Goal: Task Accomplishment & Management: Manage account settings

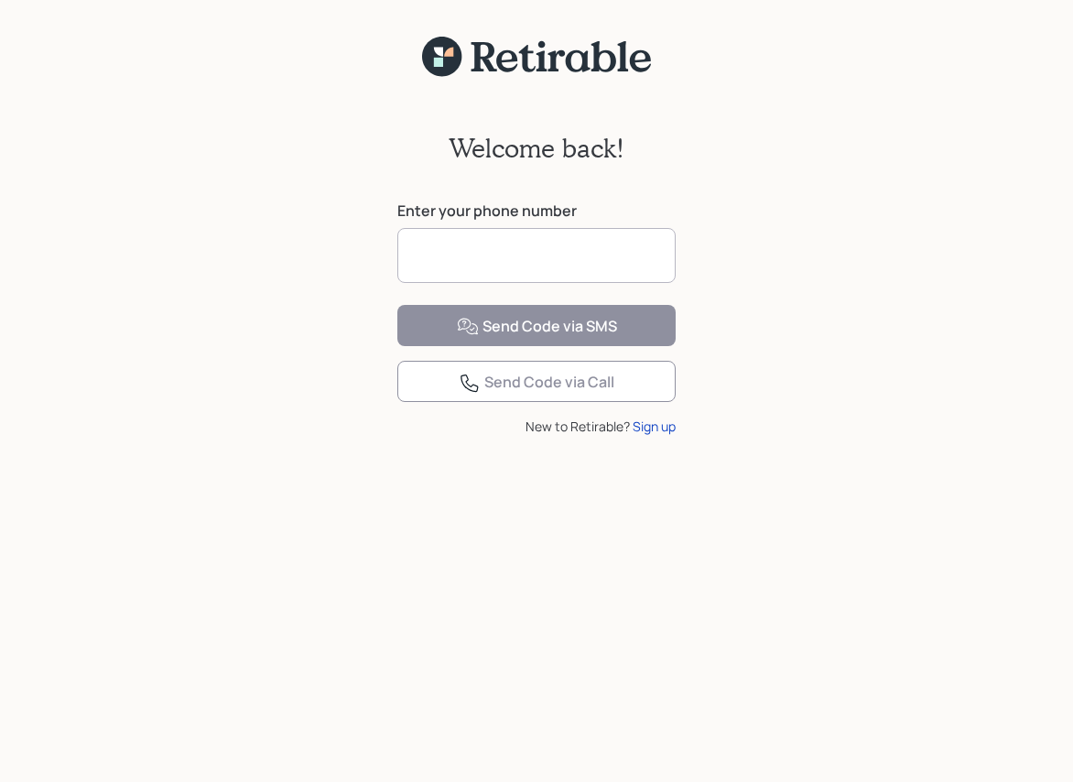
click at [561, 256] on input at bounding box center [537, 255] width 278 height 55
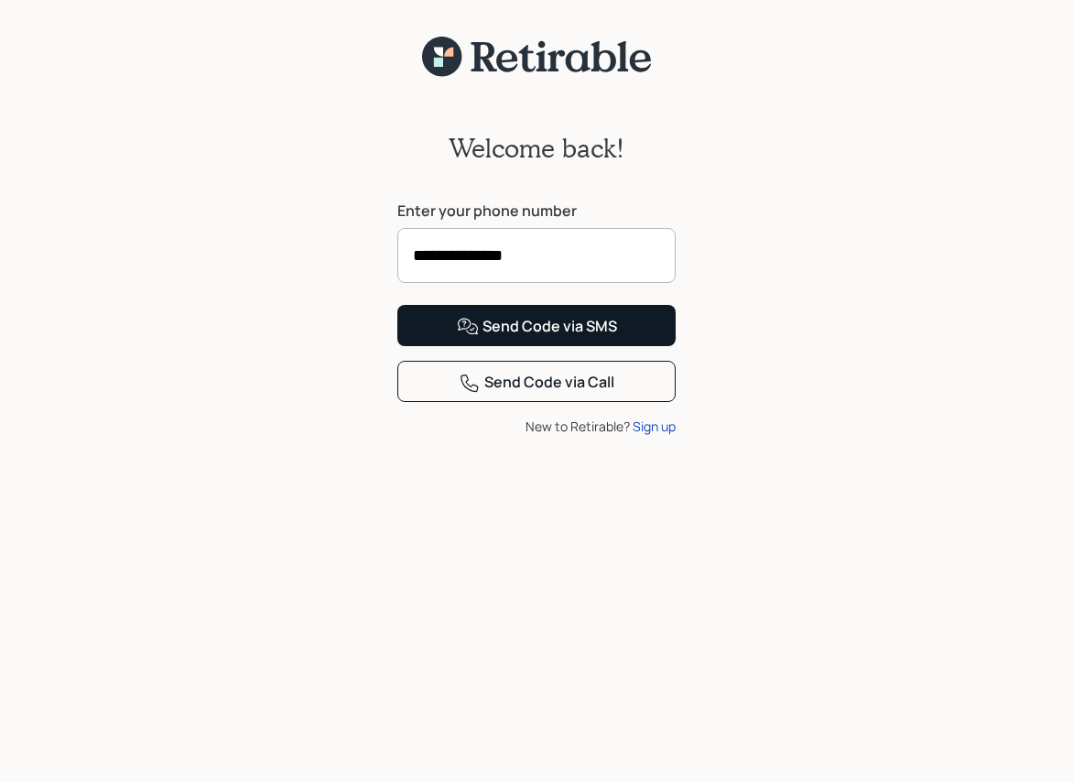
type input "**********"
click at [564, 338] on div "Send Code via SMS" at bounding box center [537, 327] width 160 height 22
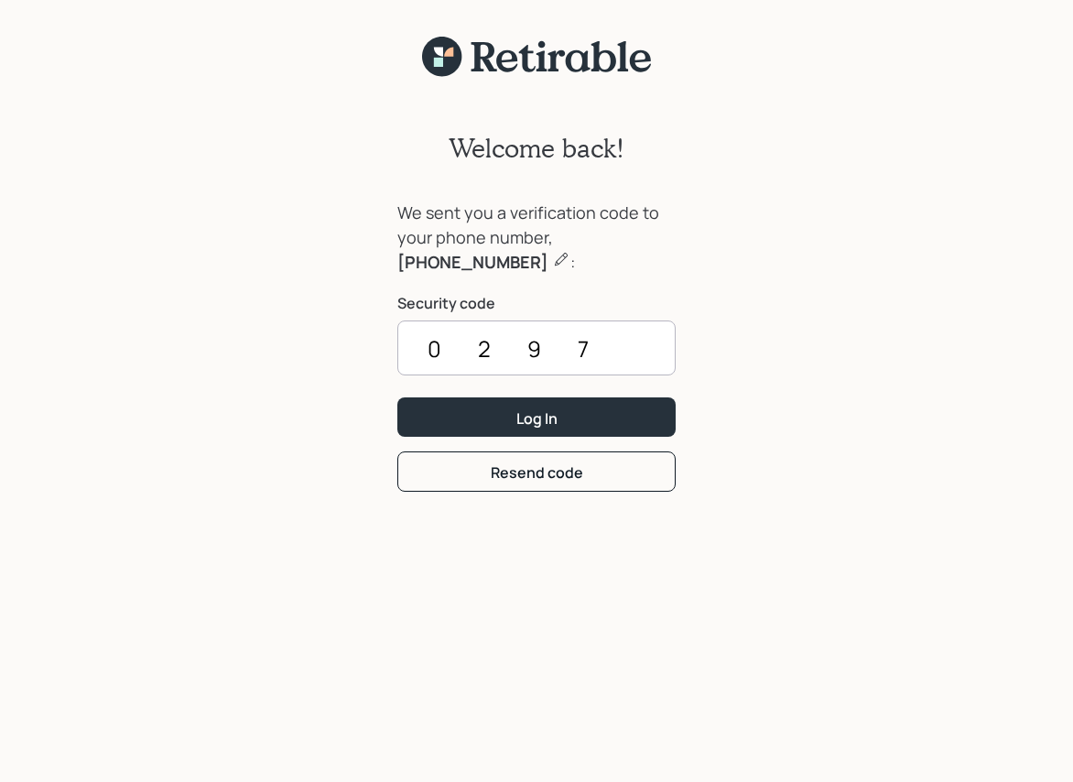
type input "0297"
click at [398, 398] on button "Log In" at bounding box center [537, 417] width 278 height 39
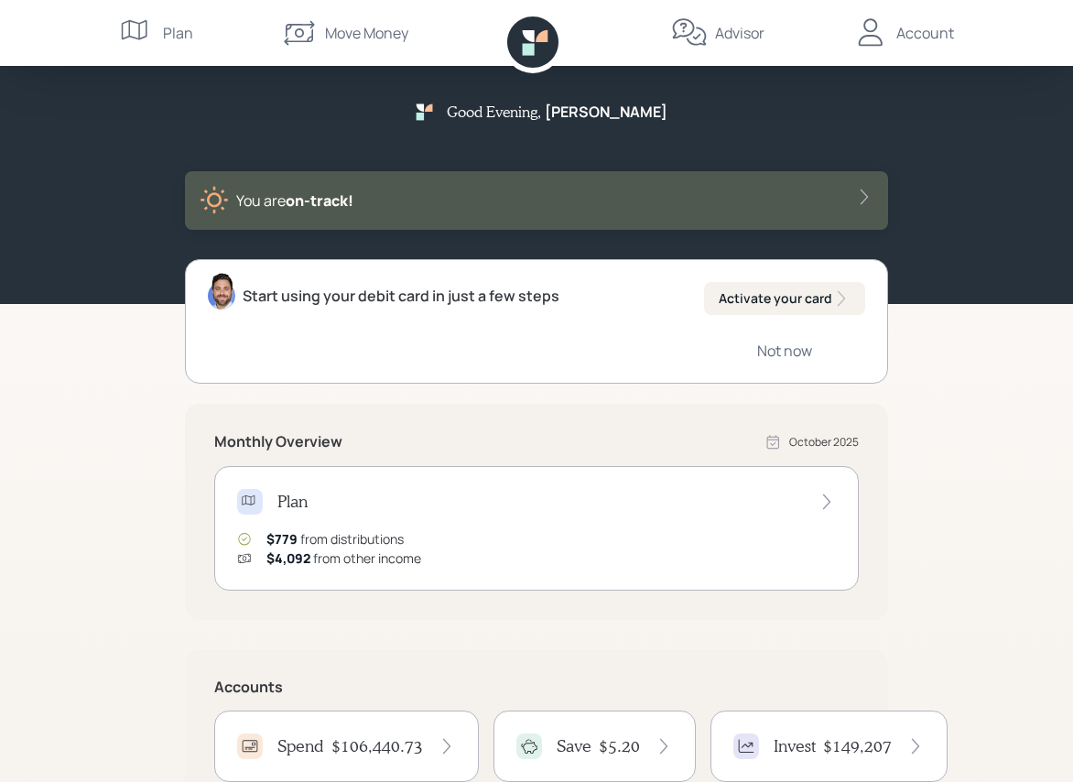
click at [908, 34] on div "Account" at bounding box center [926, 33] width 58 height 22
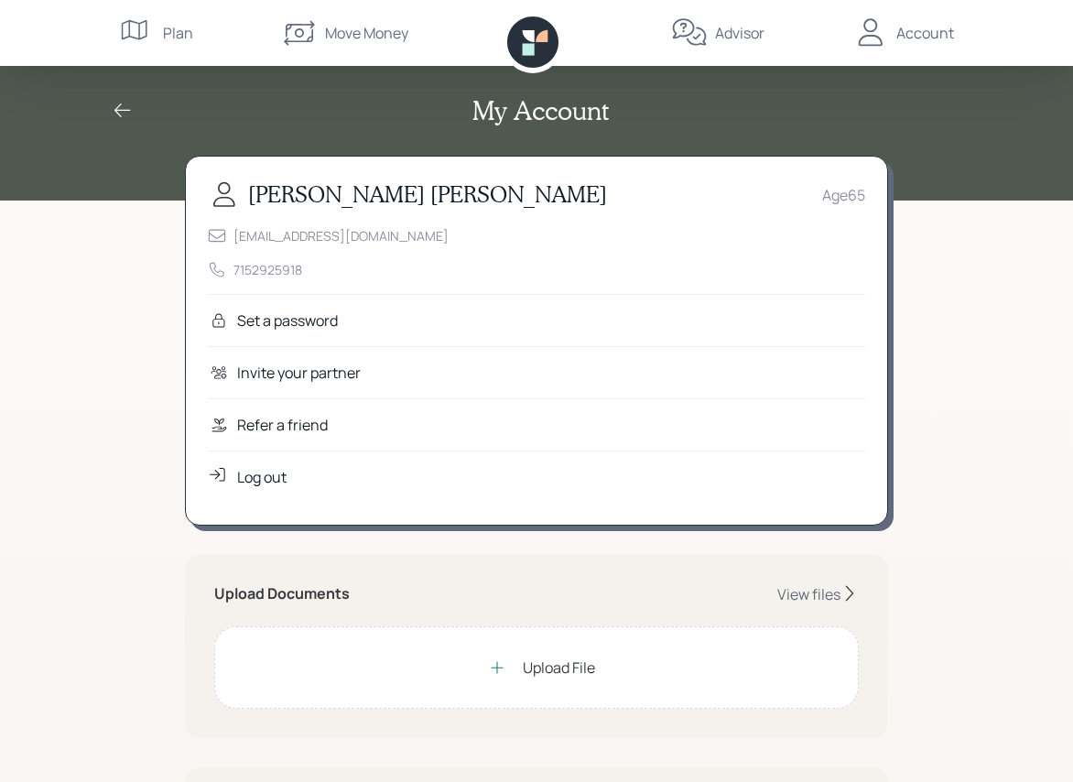
click at [355, 33] on div "Move Money" at bounding box center [366, 33] width 83 height 22
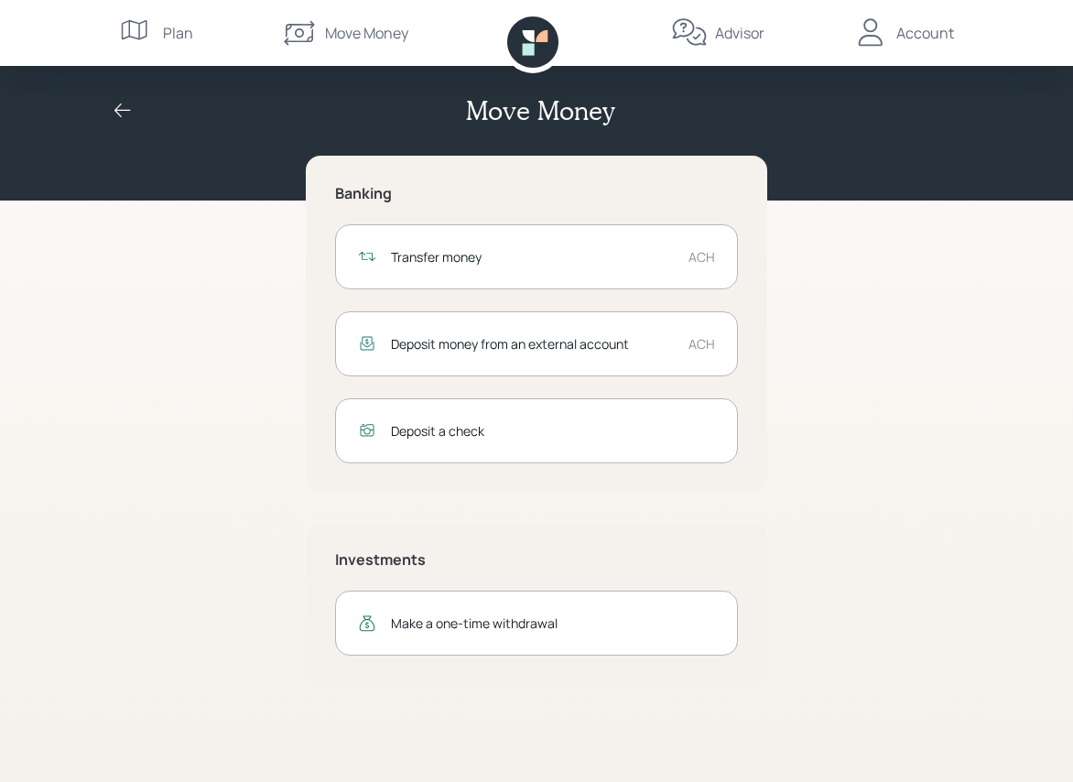
click at [180, 32] on div "Plan" at bounding box center [178, 33] width 30 height 22
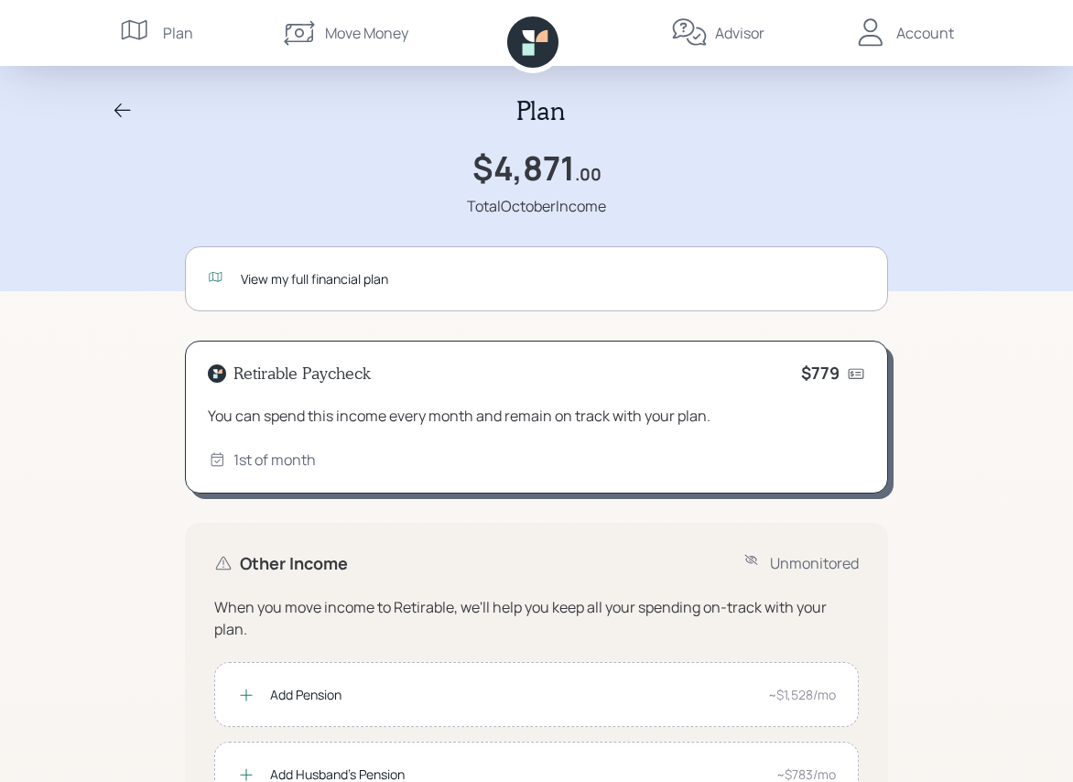
click at [910, 35] on div "Account" at bounding box center [926, 33] width 58 height 22
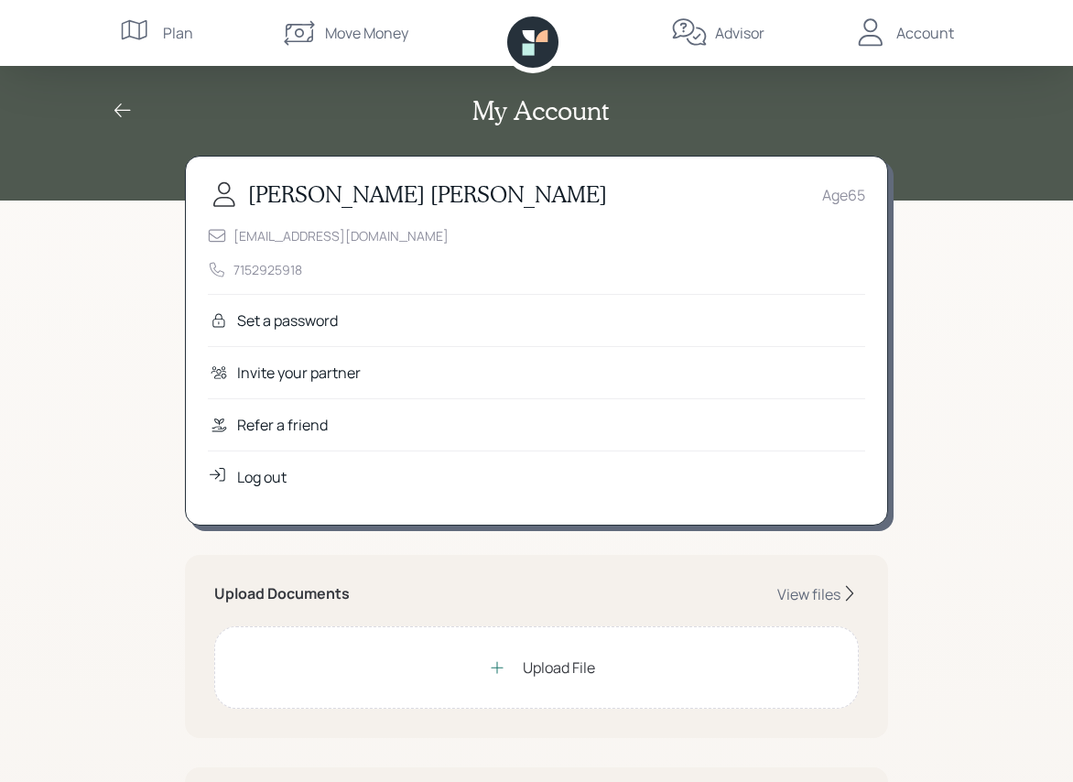
click at [917, 34] on div "Account" at bounding box center [926, 33] width 58 height 22
click at [169, 32] on div "Plan" at bounding box center [178, 33] width 30 height 22
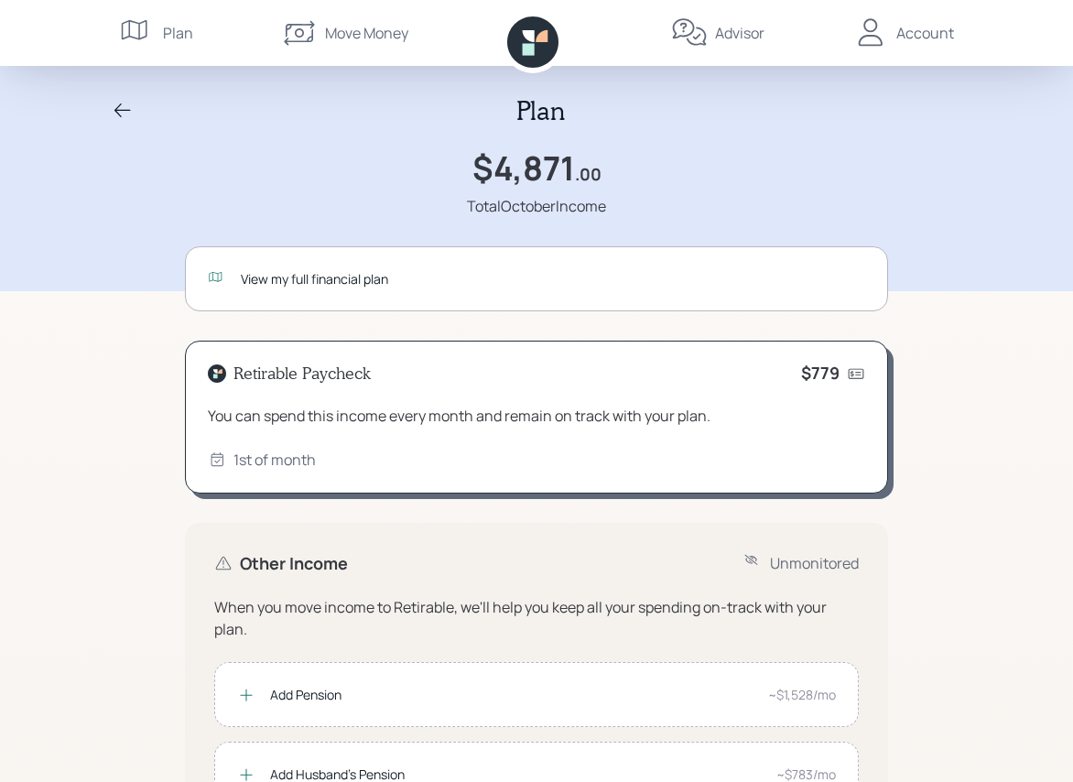
click at [118, 106] on icon at bounding box center [123, 111] width 22 height 22
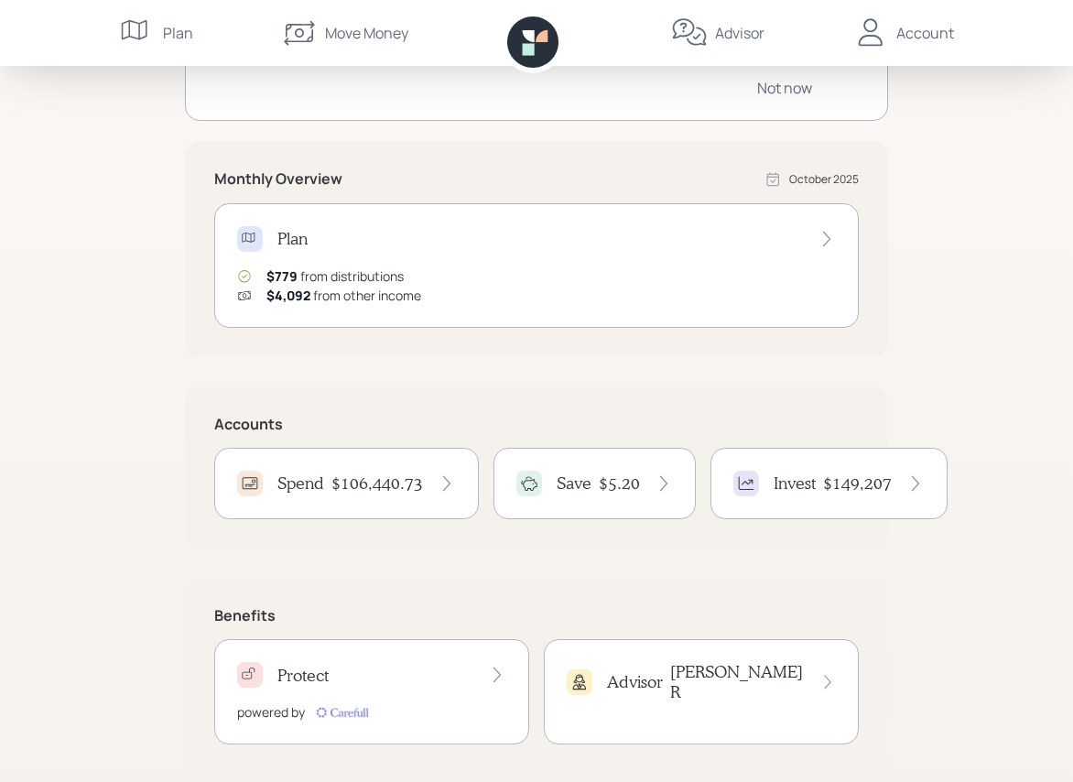
scroll to position [267, 0]
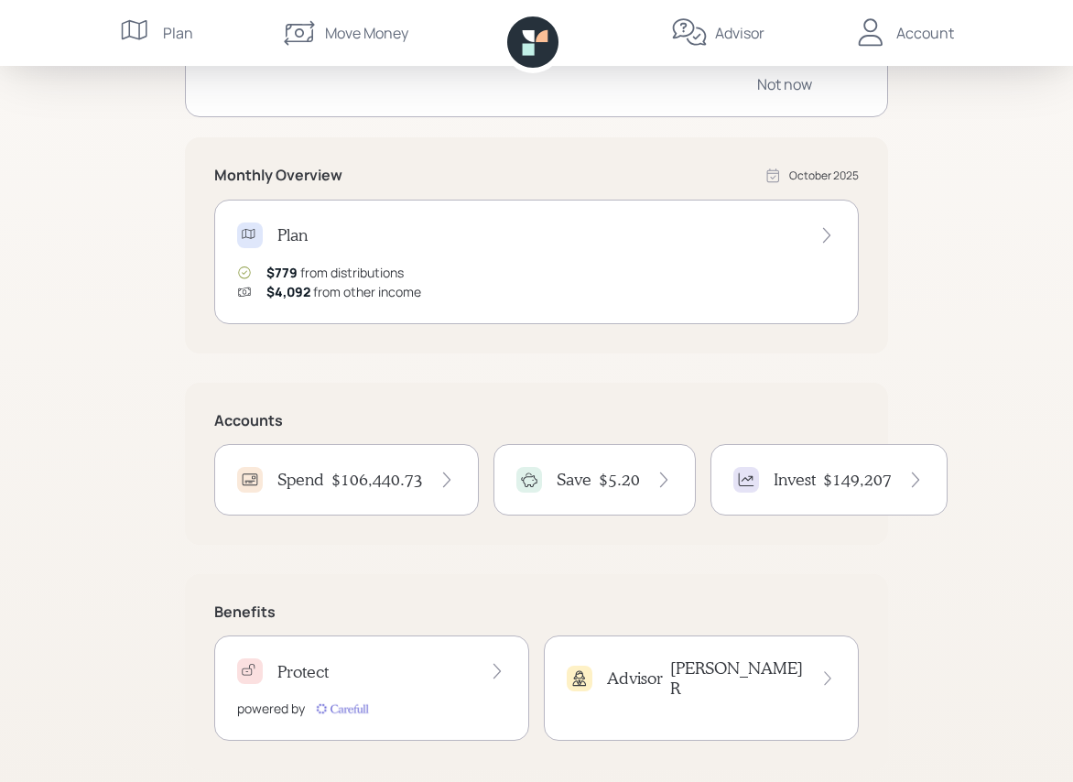
click at [359, 481] on h4 "$106,440.73" at bounding box center [378, 480] width 92 height 20
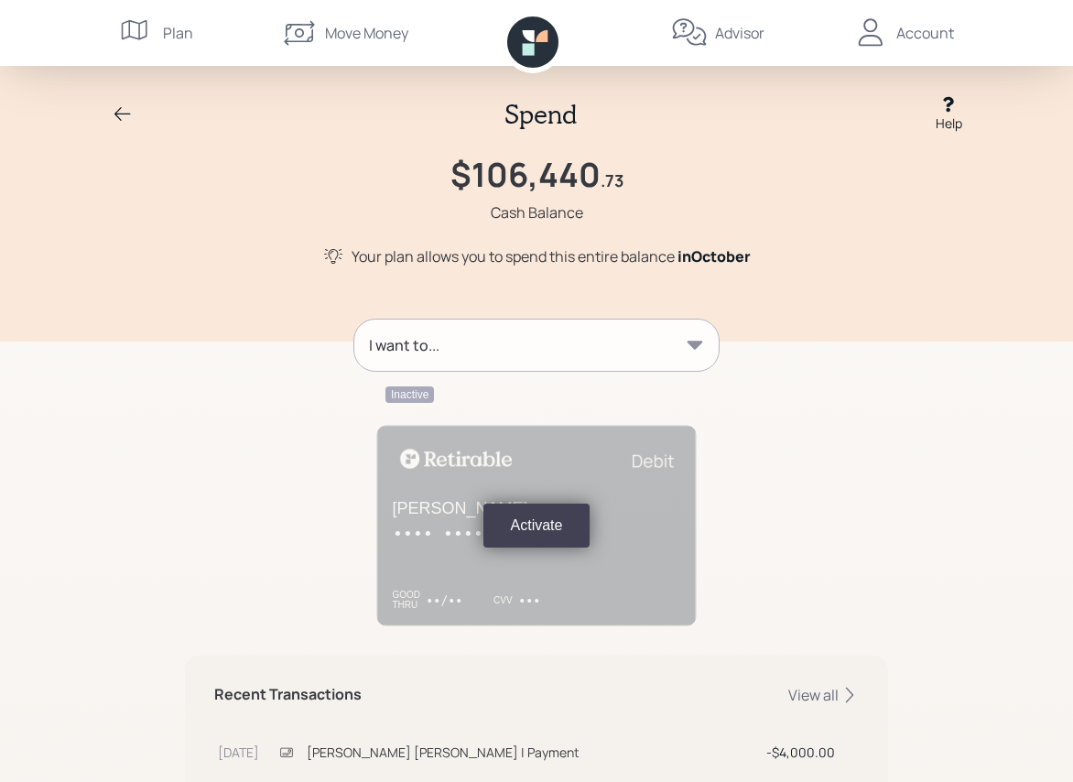
click at [928, 29] on div "Account" at bounding box center [926, 33] width 58 height 22
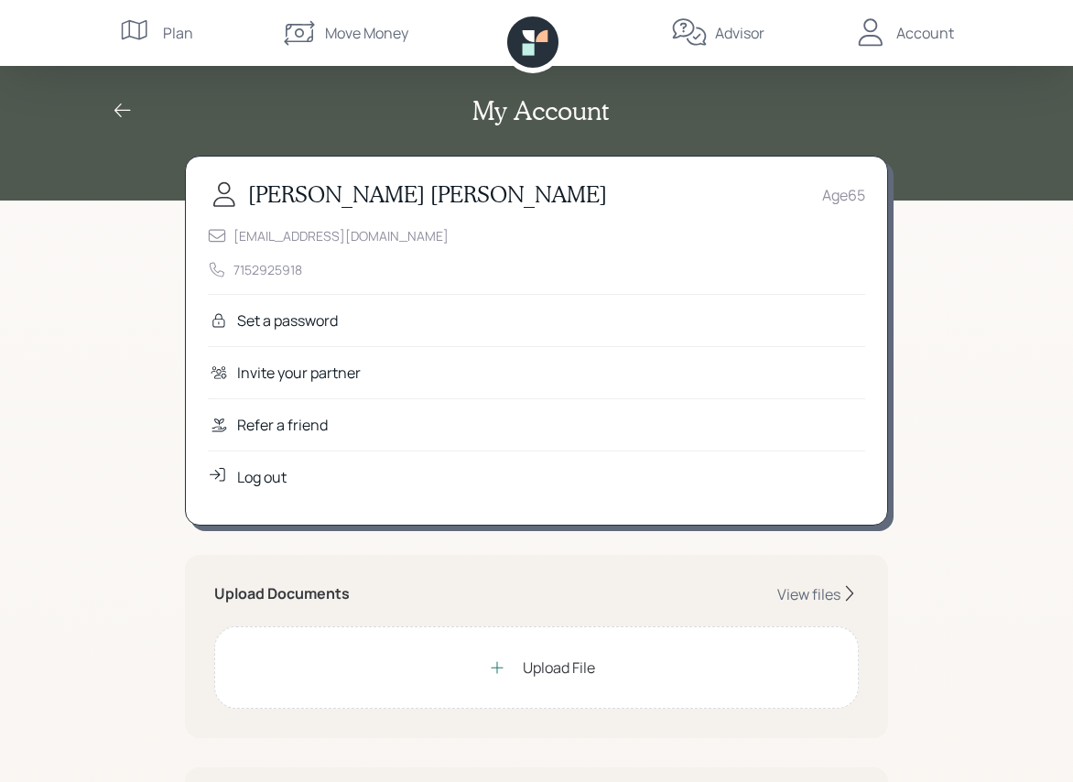
click at [273, 476] on div "Log out" at bounding box center [261, 477] width 49 height 22
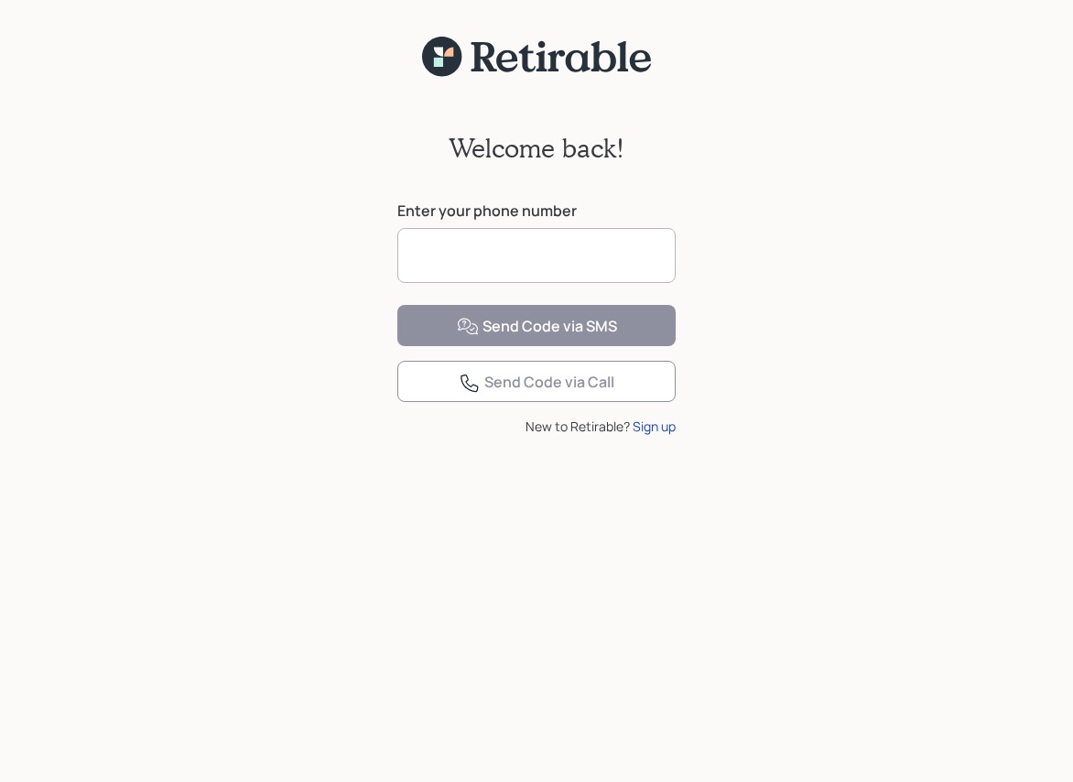
click at [568, 247] on input at bounding box center [537, 255] width 278 height 55
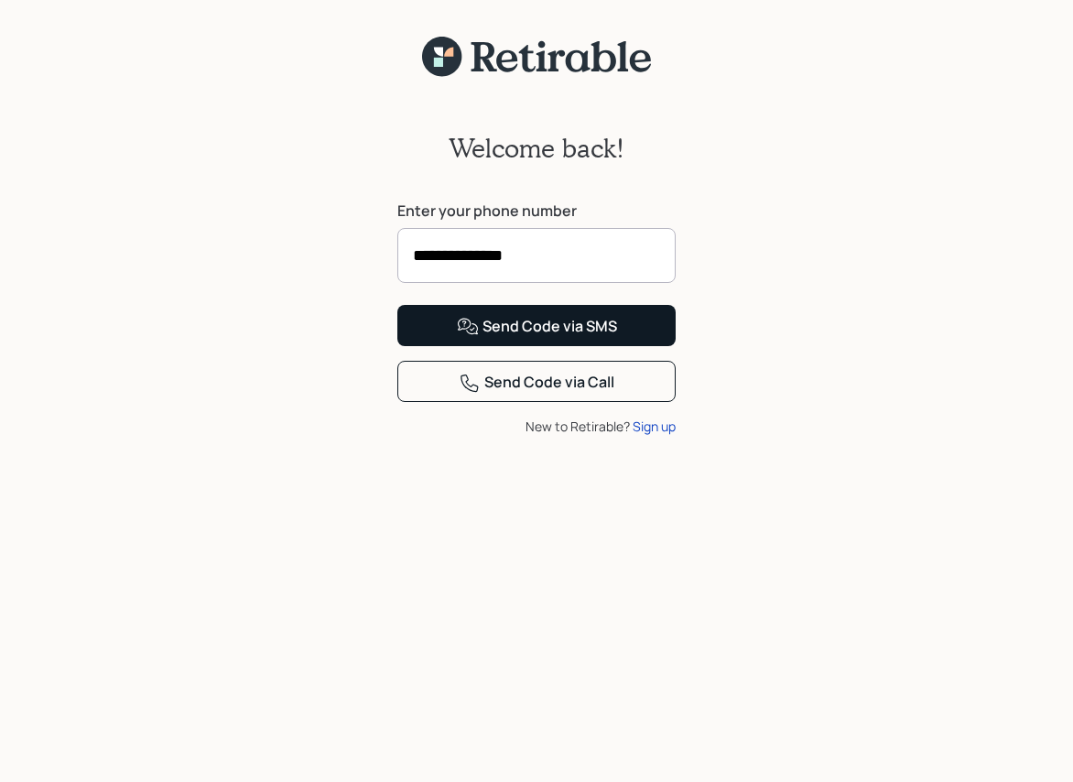
type input "**********"
click at [527, 338] on div "Send Code via SMS" at bounding box center [537, 327] width 160 height 22
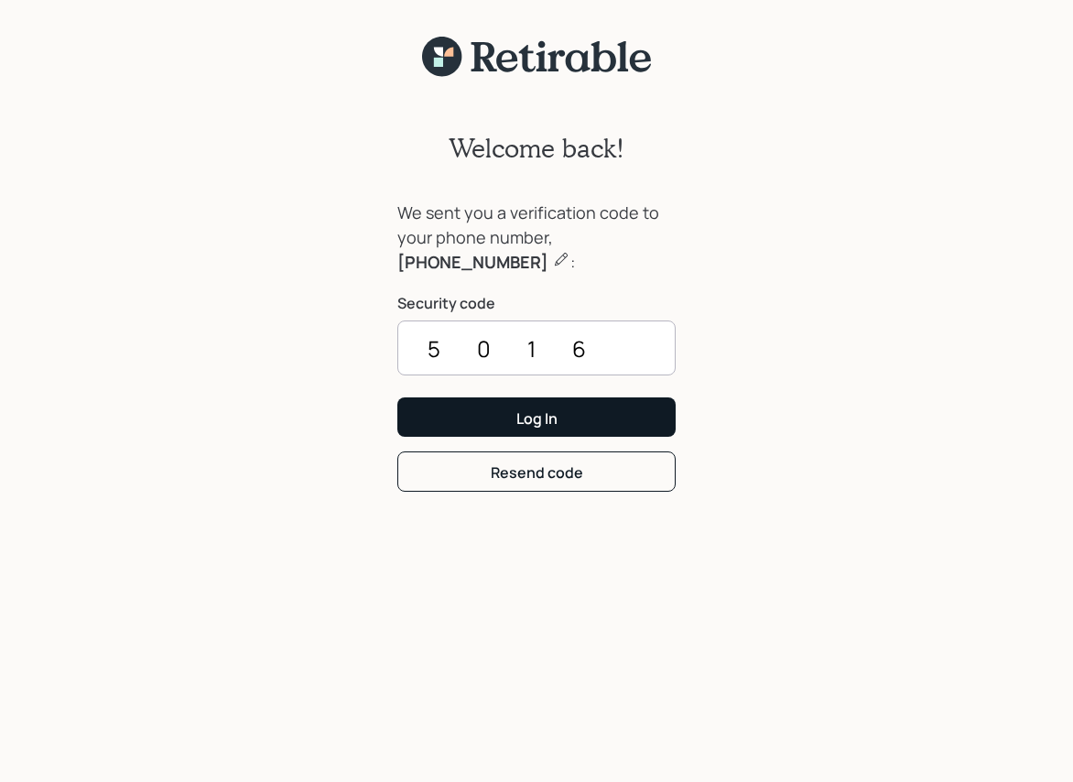
type input "5016"
click at [530, 418] on div "Log In" at bounding box center [537, 418] width 41 height 20
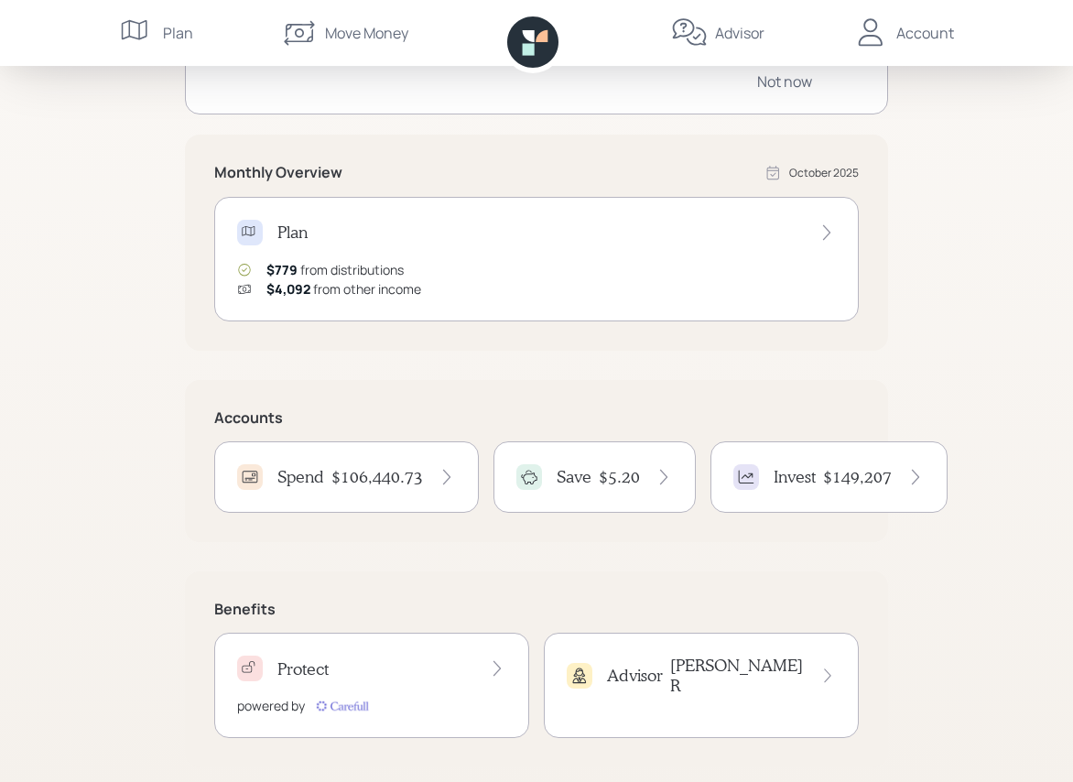
scroll to position [284, 0]
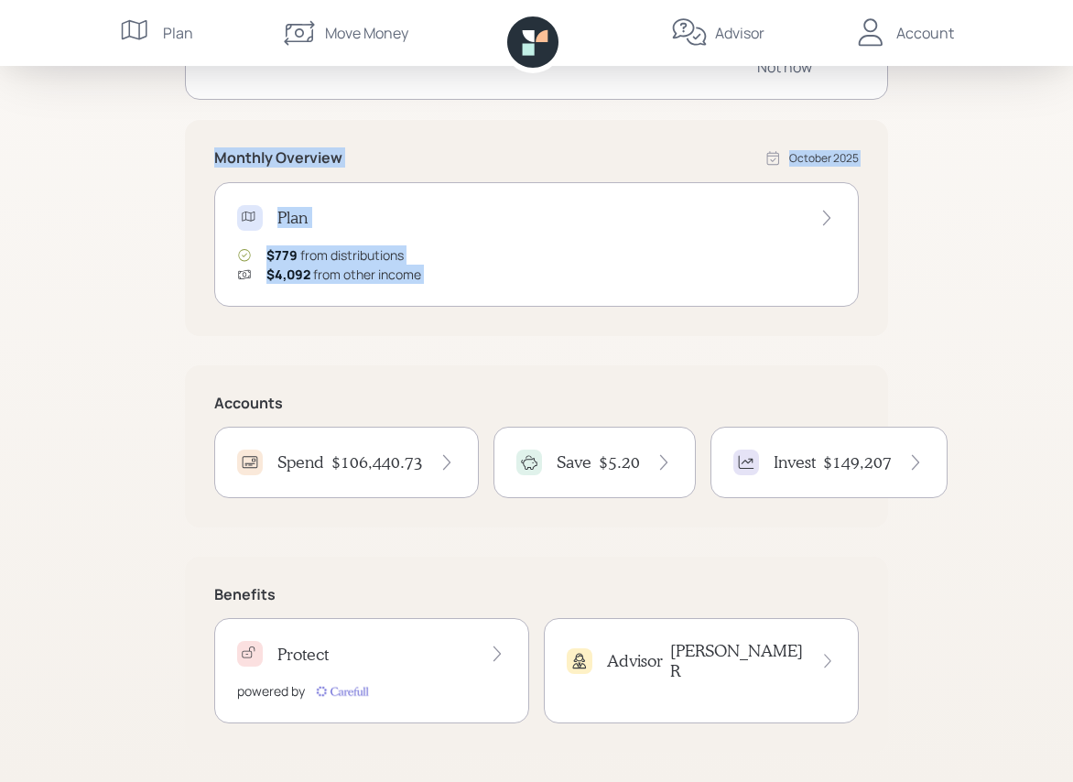
drag, startPoint x: 166, startPoint y: 125, endPoint x: 976, endPoint y: 345, distance: 839.9
click at [976, 350] on div "Good Evening , [PERSON_NAME] You are on‑track! Start using your debit card in j…" at bounding box center [536, 249] width 1073 height 1066
click at [976, 345] on div "Good Evening , [PERSON_NAME] You are on‑track! Start using your debit card in j…" at bounding box center [536, 249] width 1073 height 1066
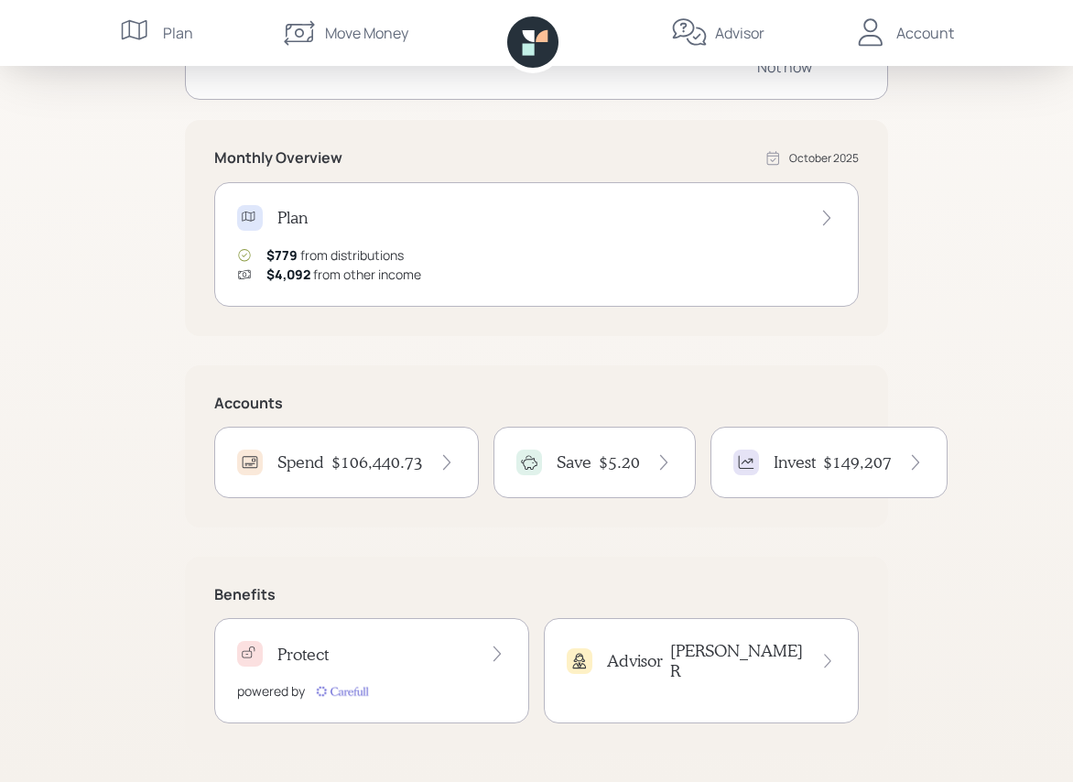
click at [924, 34] on div "Account" at bounding box center [926, 33] width 58 height 22
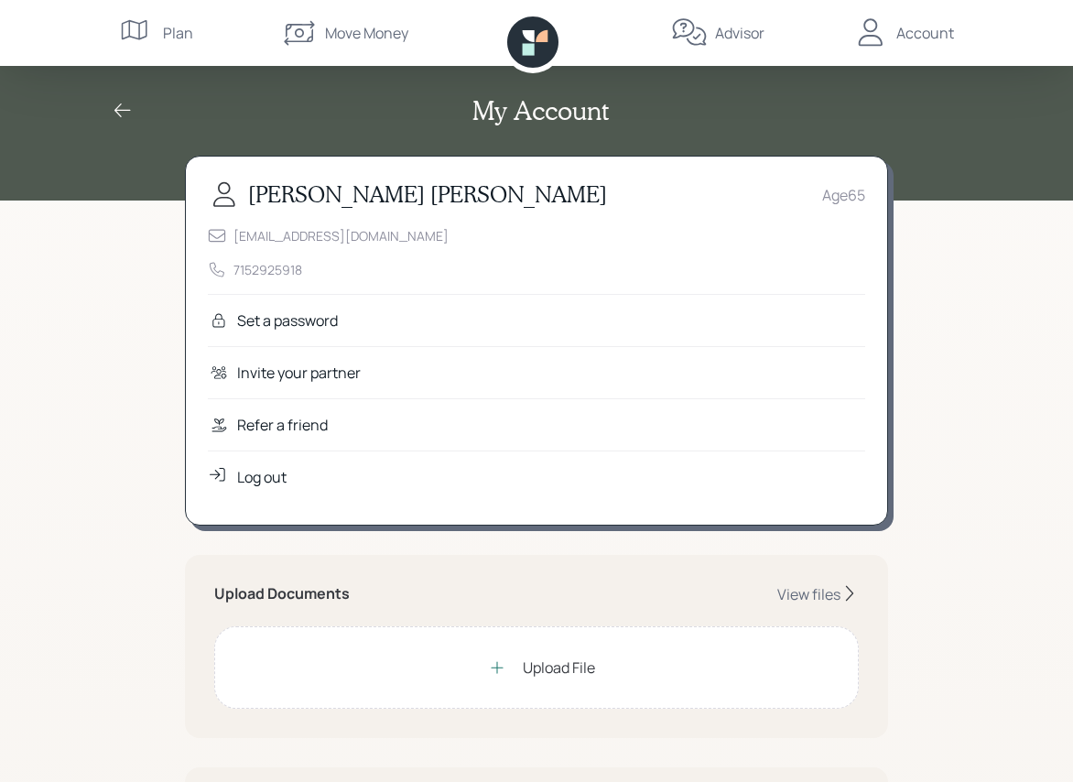
click at [248, 474] on div "Log out" at bounding box center [261, 477] width 49 height 22
